Goal: Check status: Check status

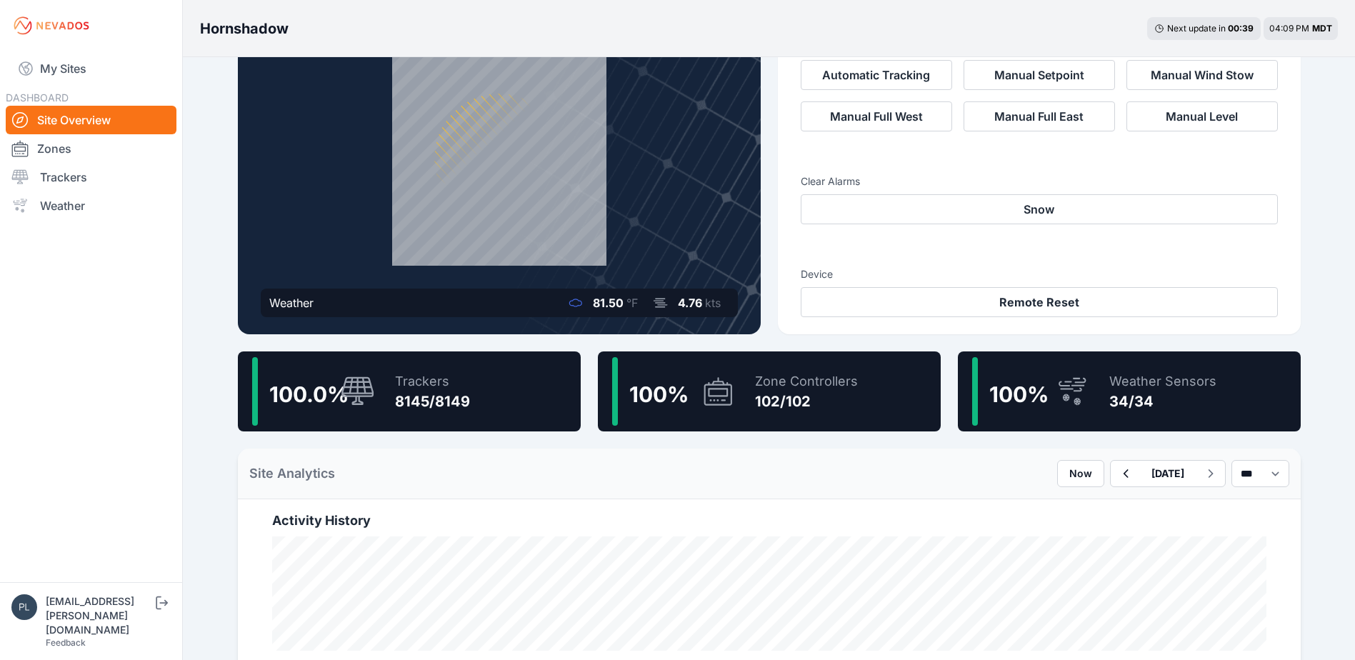
scroll to position [214, 0]
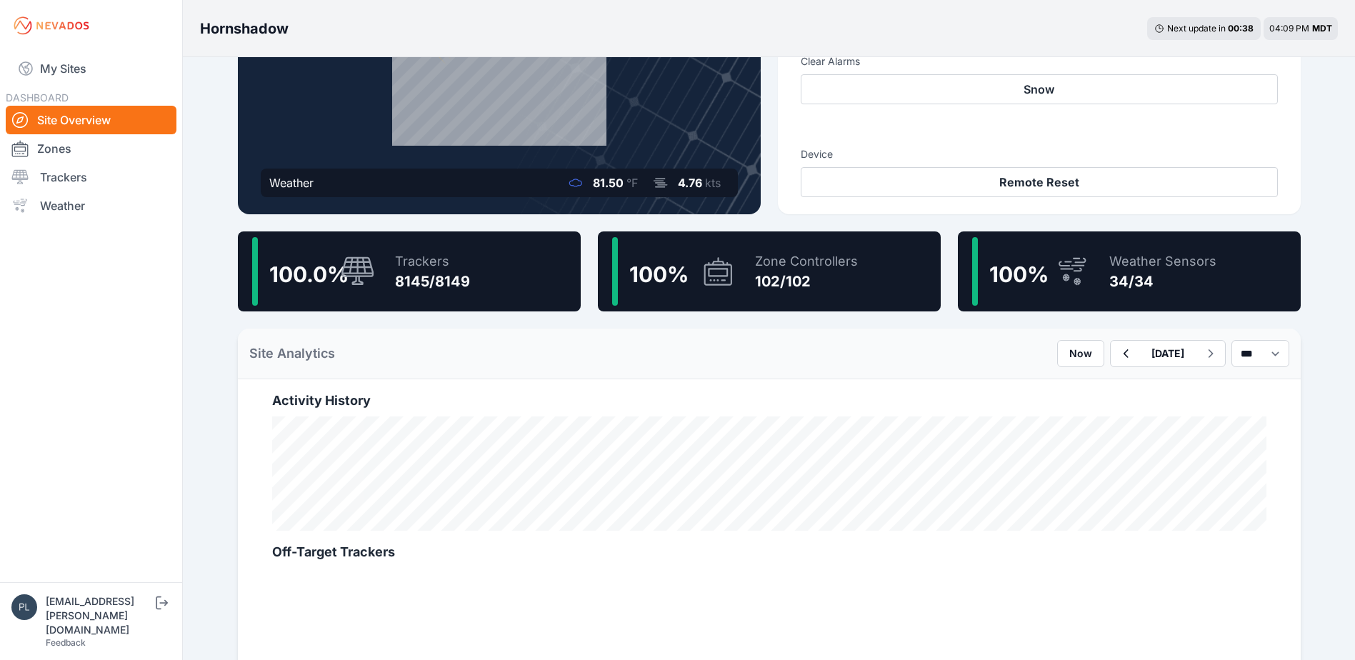
click at [432, 279] on div "8145/8149" at bounding box center [432, 281] width 75 height 20
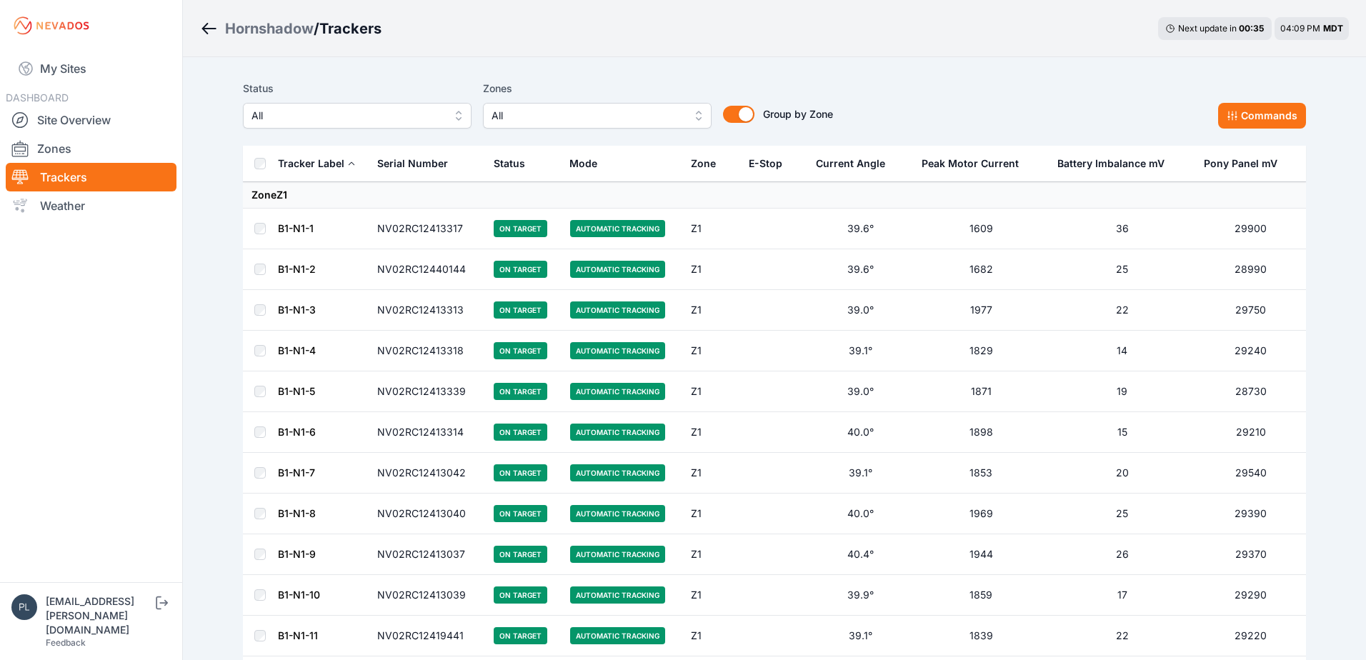
click at [419, 119] on span "All" at bounding box center [346, 115] width 191 height 17
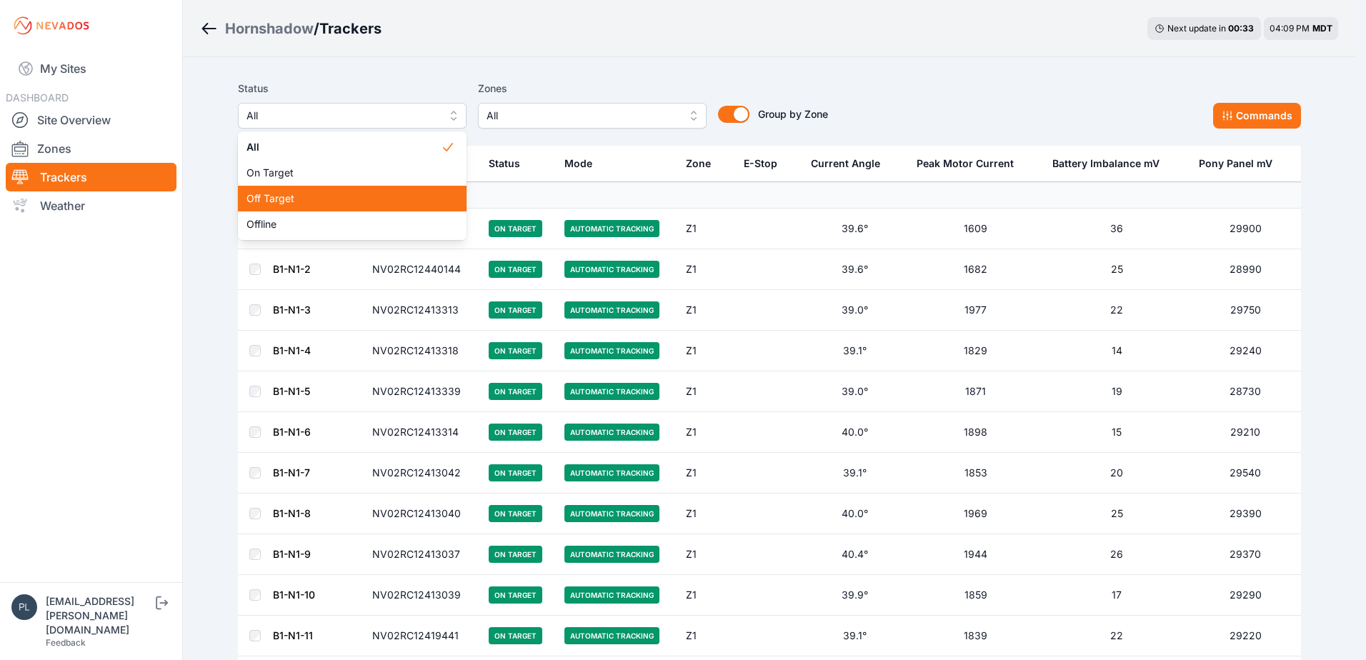
click at [404, 192] on span "Off Target" at bounding box center [343, 198] width 194 height 14
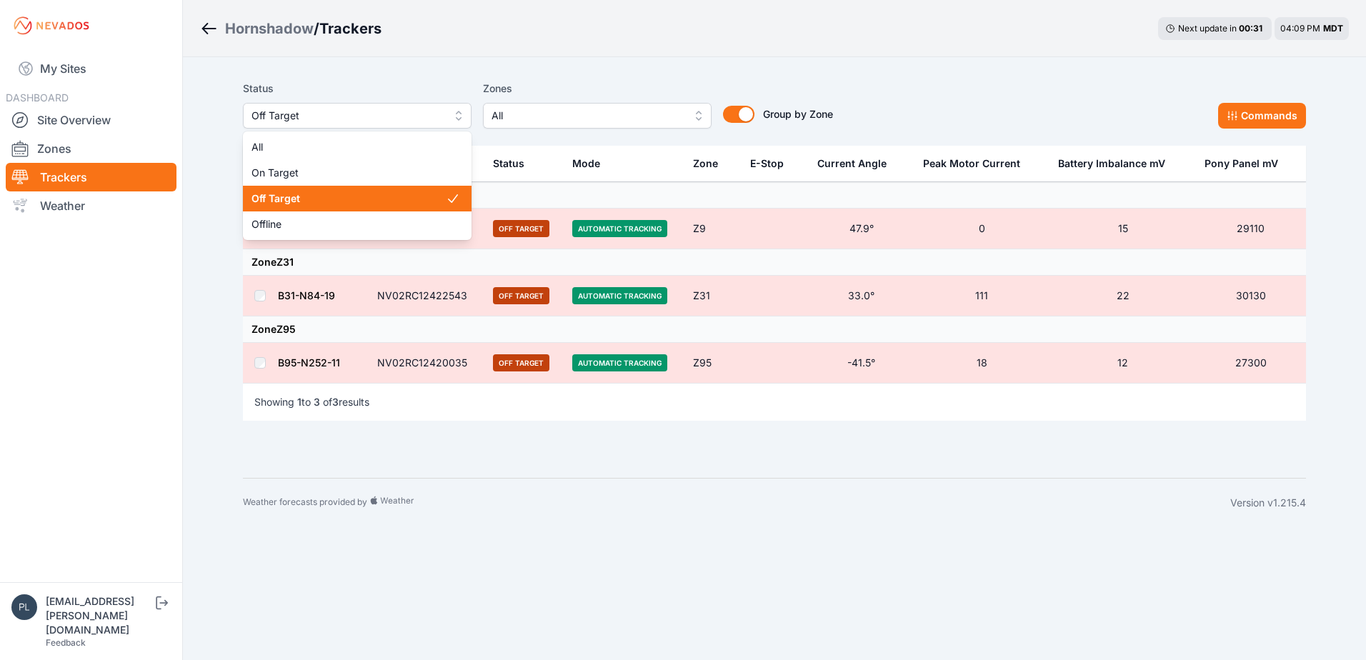
click at [394, 119] on span "Off Target" at bounding box center [346, 115] width 191 height 17
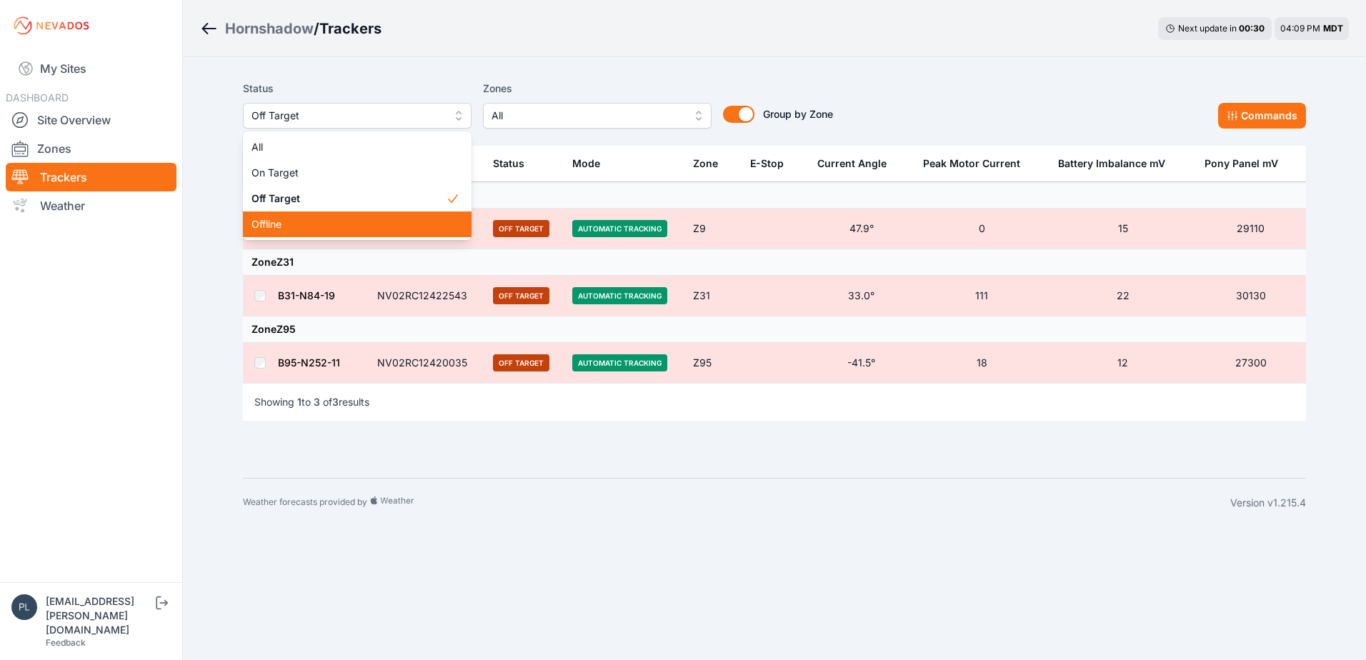
click at [352, 218] on span "Offline" at bounding box center [348, 224] width 194 height 14
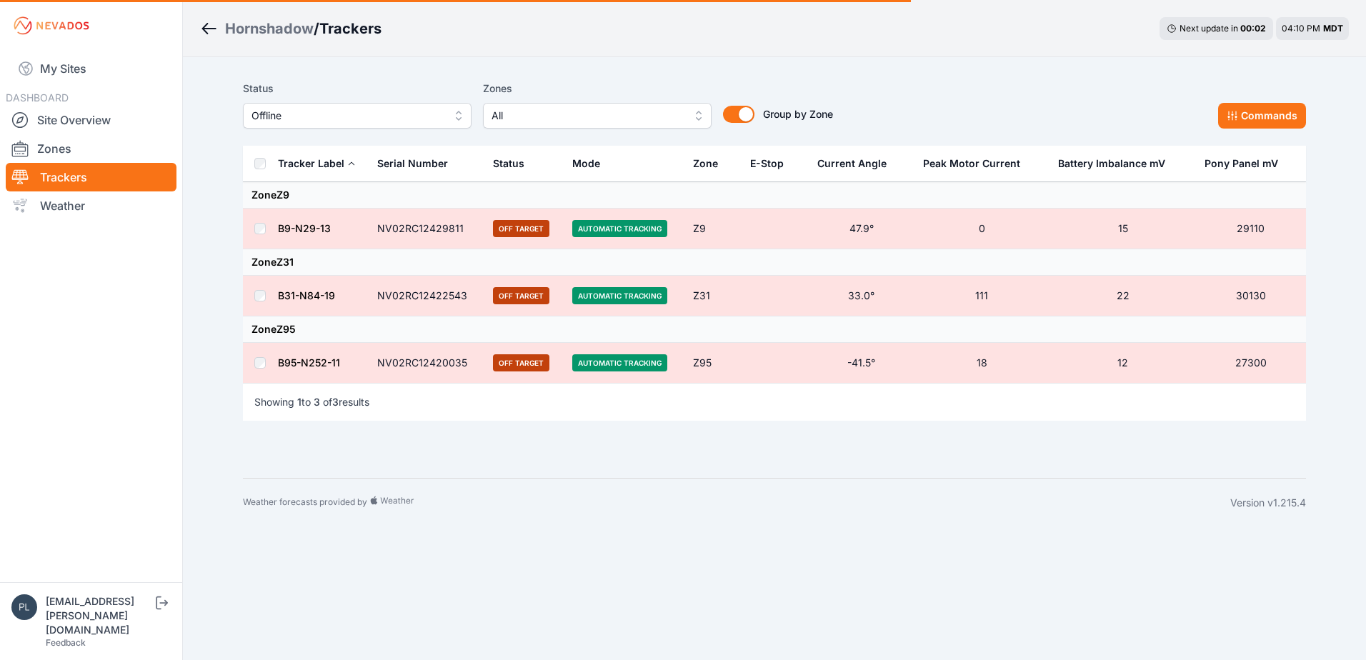
click at [189, 382] on div "Hornshadow / Trackers Next update in 00 : 02 04:10 PM MDT Status Offline Zones …" at bounding box center [683, 263] width 1366 height 527
